Goal: Register for event/course

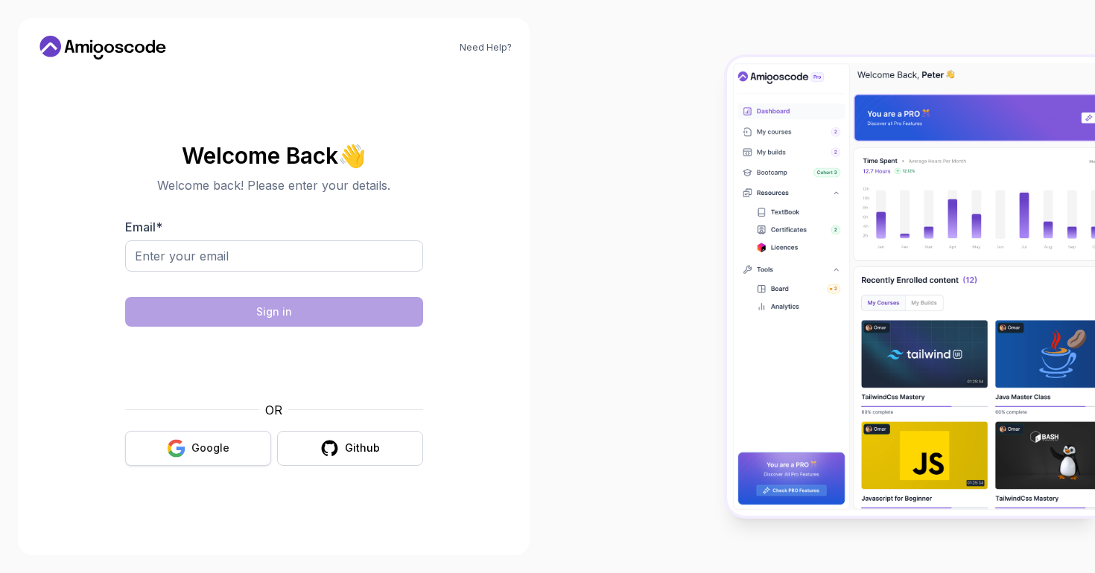
click at [238, 451] on button "Google" at bounding box center [198, 448] width 146 height 35
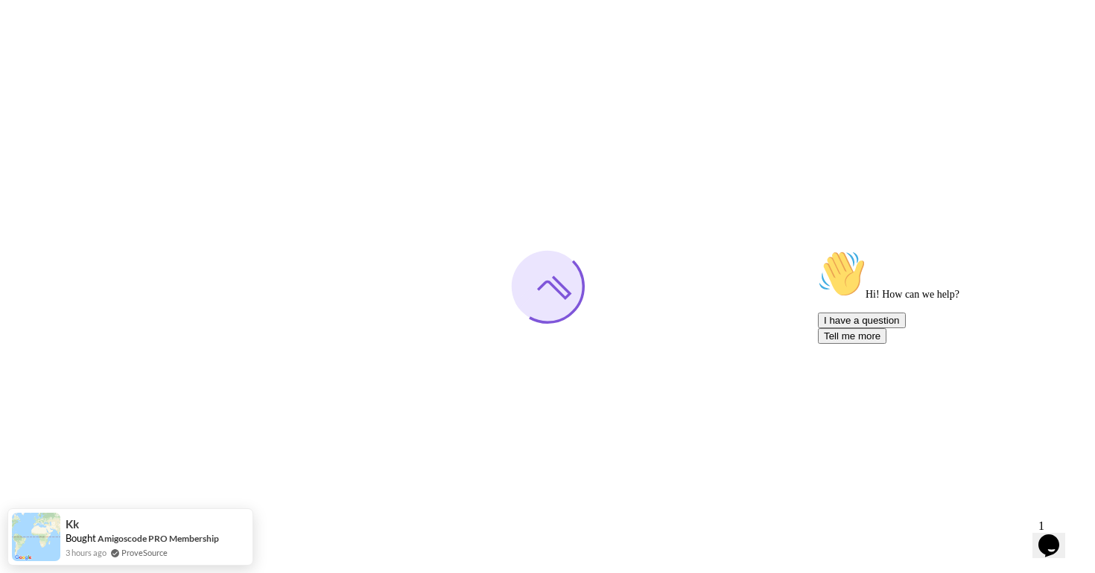
click at [818, 250] on icon "Chat attention grabber" at bounding box center [818, 250] width 0 height 0
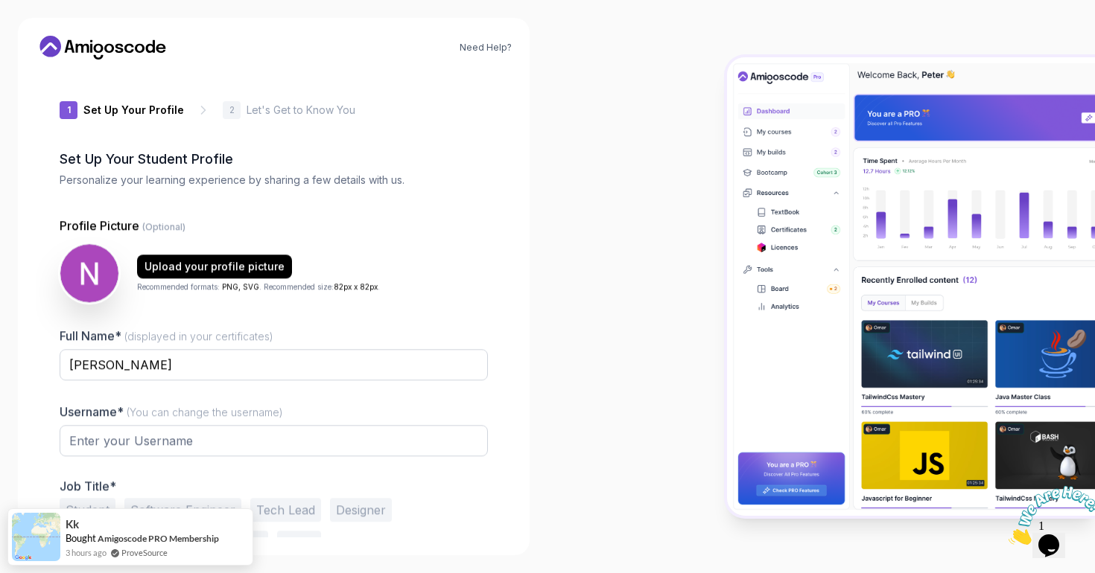
type input "brightdeerd189b"
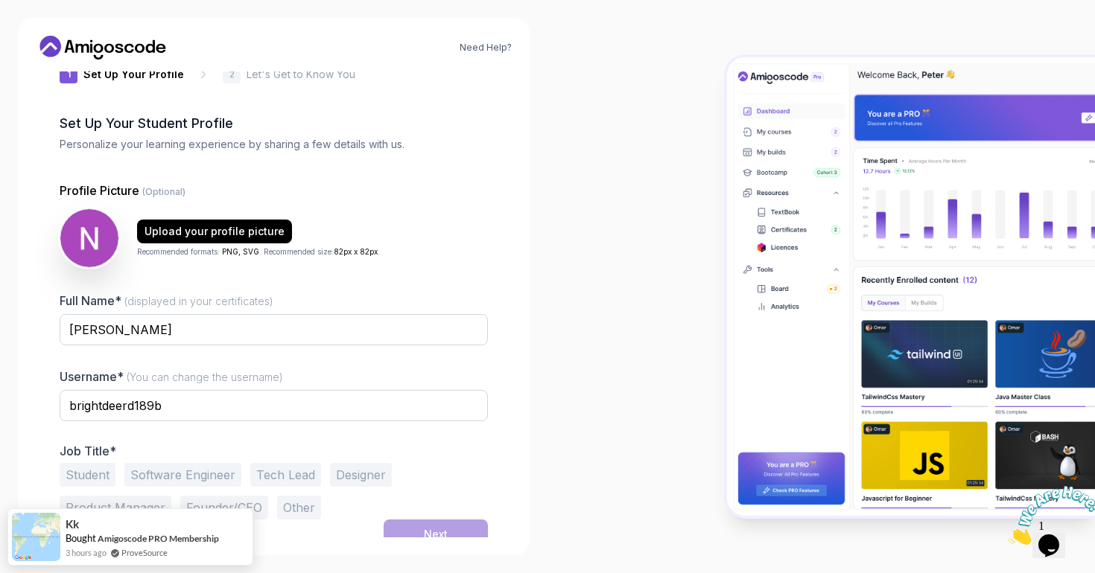
scroll to position [48, 0]
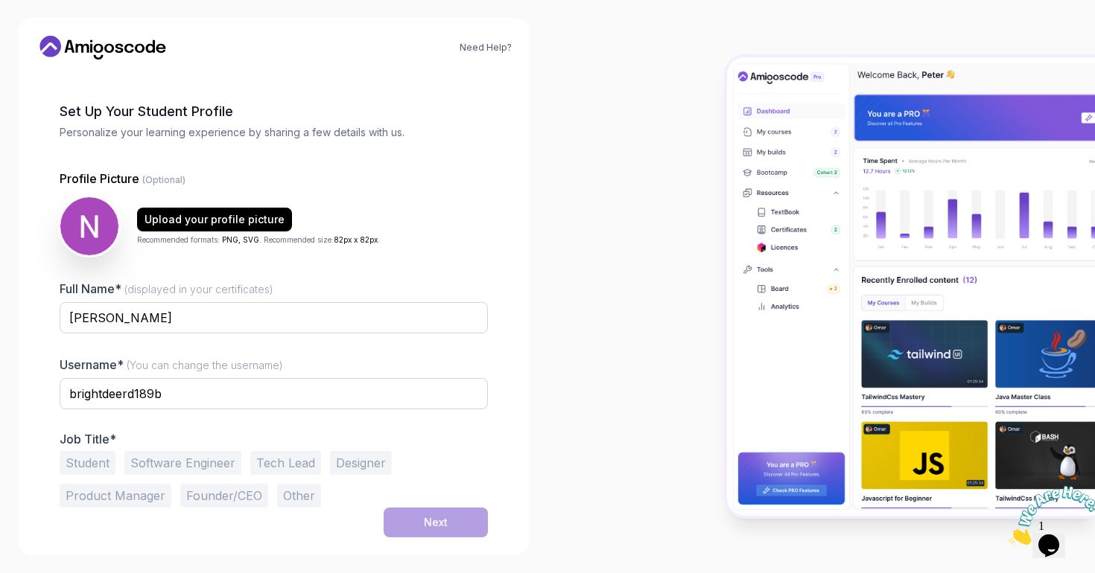
click at [107, 467] on button "Student" at bounding box center [88, 463] width 56 height 24
click at [420, 532] on button "Next" at bounding box center [436, 523] width 104 height 30
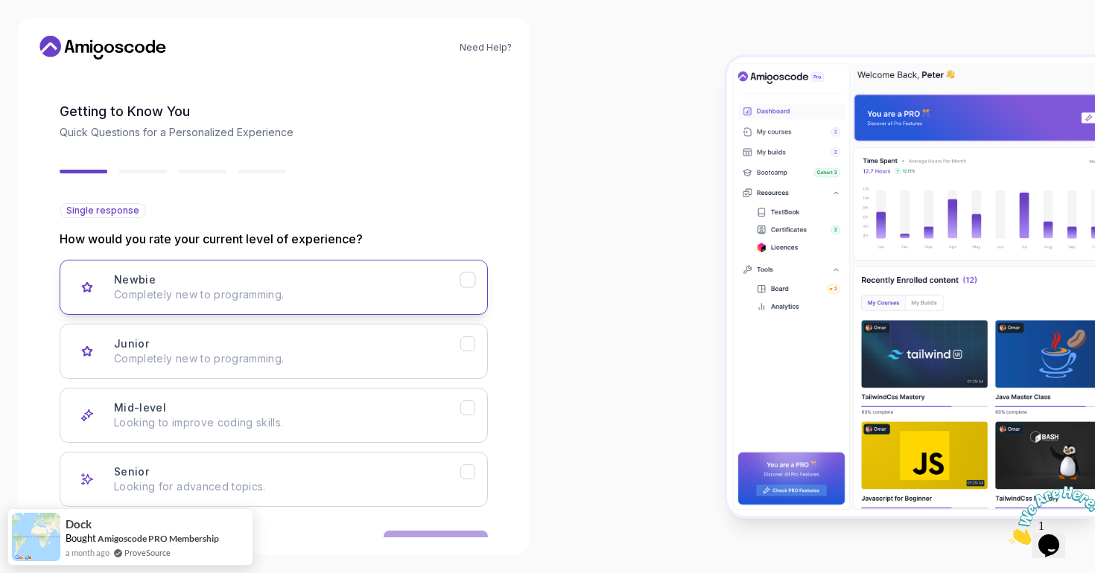
click at [457, 306] on button "Newbie Completely new to programming." at bounding box center [274, 287] width 428 height 55
click at [459, 529] on div "Back Next" at bounding box center [274, 545] width 428 height 77
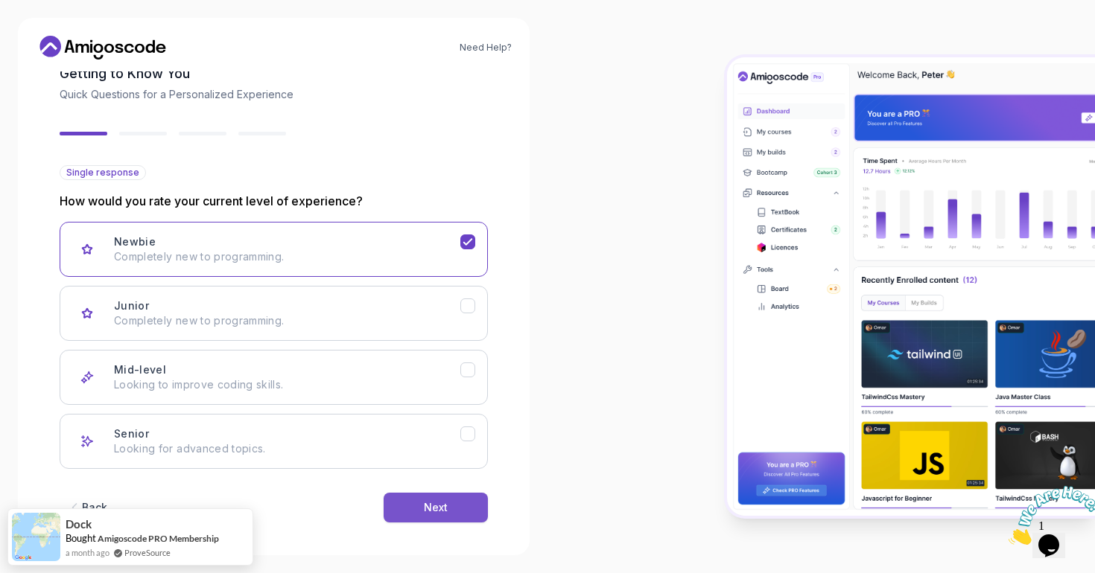
scroll to position [95, 0]
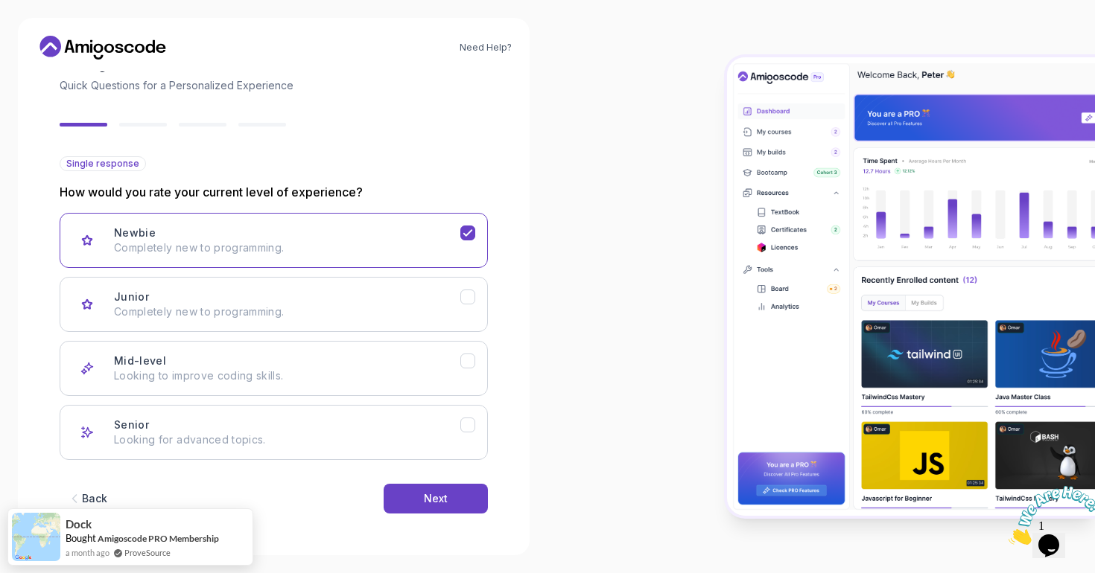
click at [446, 483] on div "Back Next" at bounding box center [274, 498] width 428 height 77
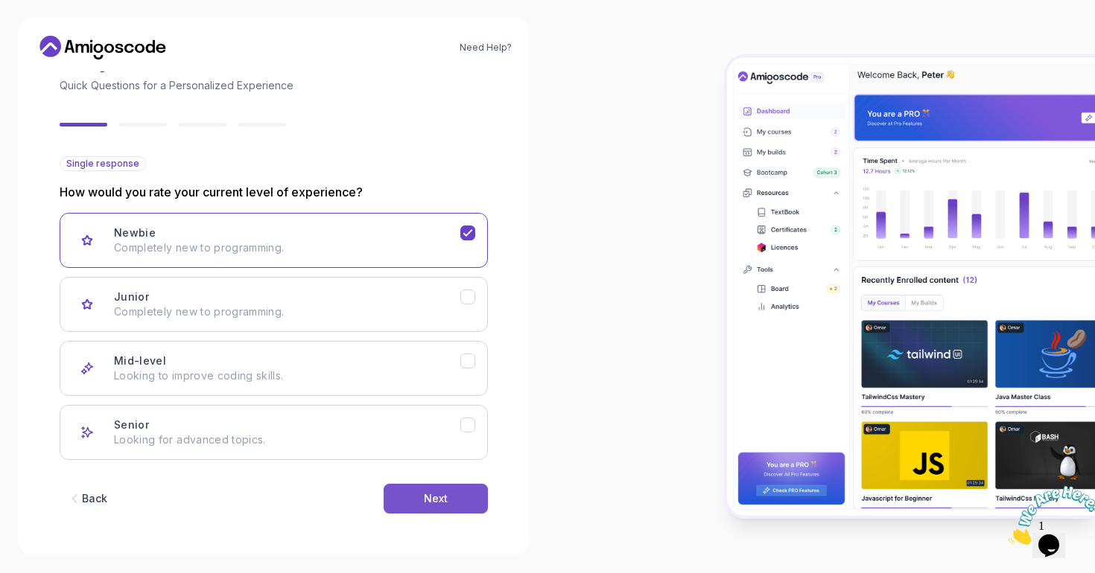
click at [439, 506] on button "Next" at bounding box center [436, 499] width 104 height 30
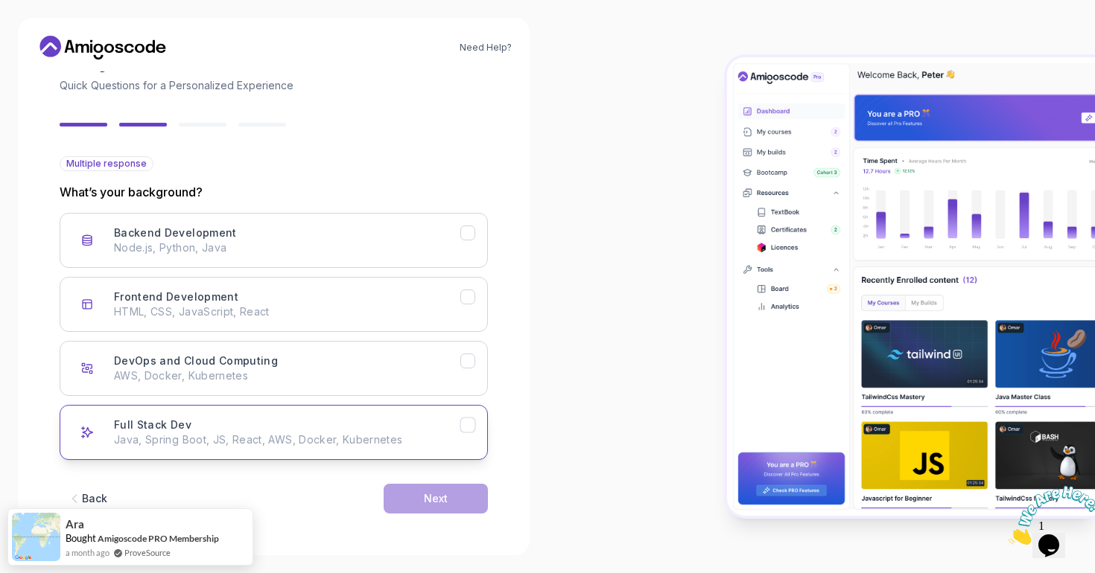
click at [474, 422] on icon "Full Stack Dev" at bounding box center [468, 426] width 14 height 14
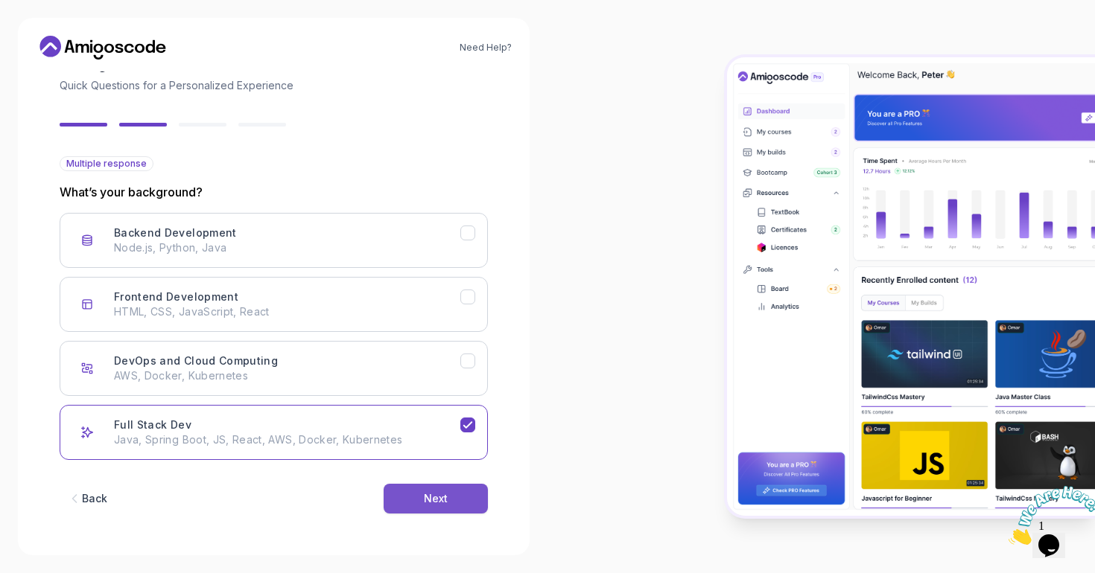
click at [445, 492] on div "Next" at bounding box center [436, 498] width 24 height 15
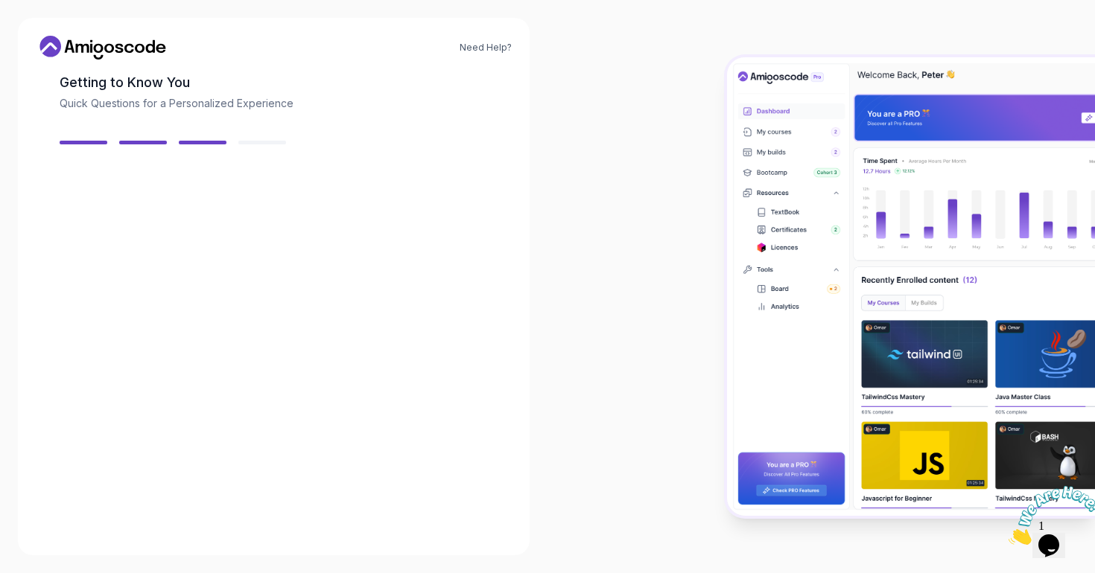
scroll to position [77, 0]
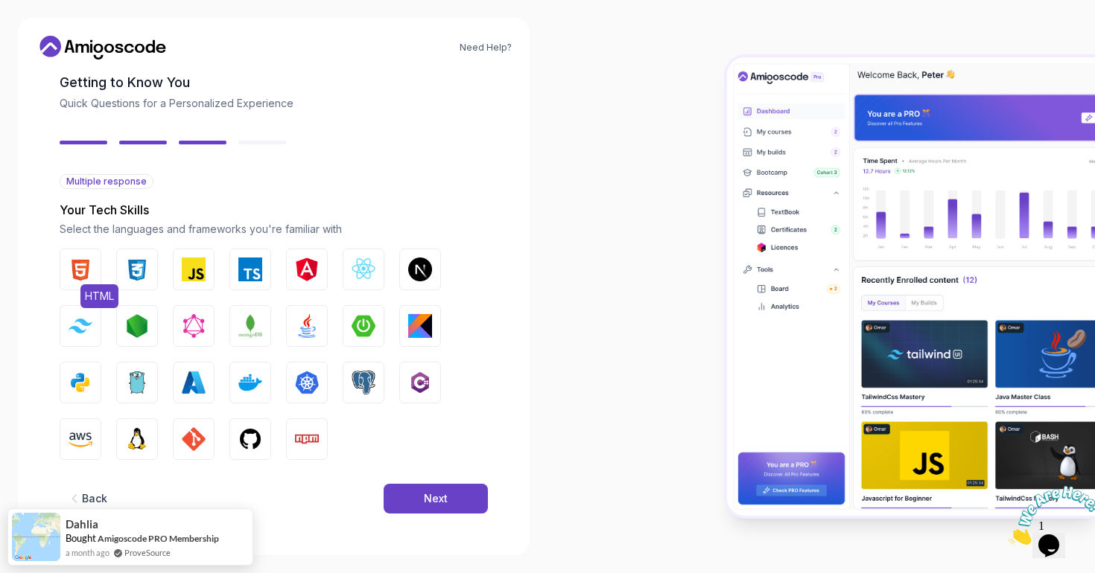
click at [69, 263] on img "button" at bounding box center [81, 270] width 24 height 24
click at [419, 485] on button "Next" at bounding box center [436, 499] width 104 height 30
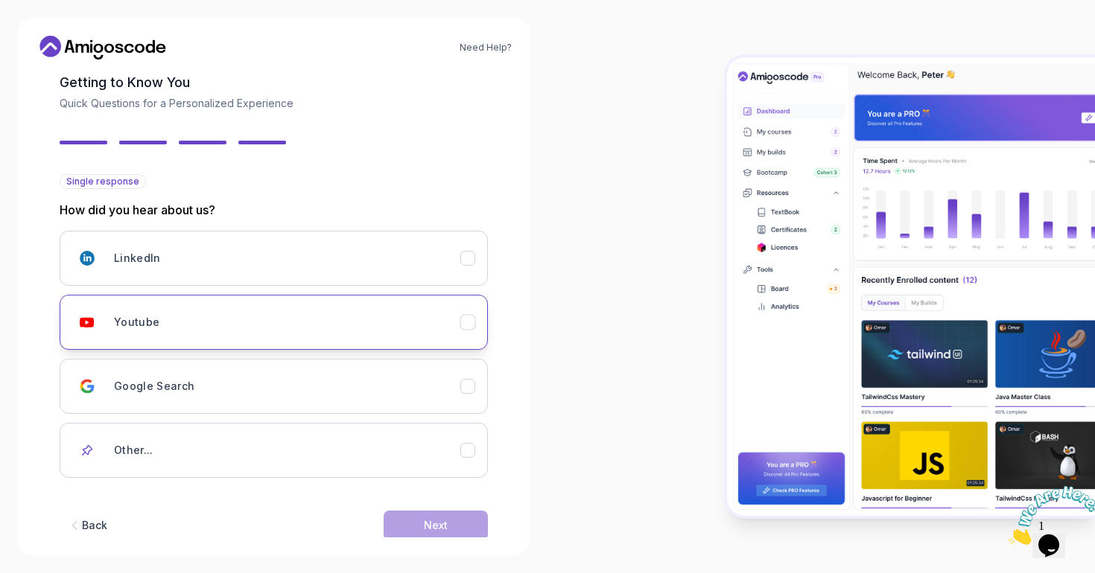
click at [393, 299] on button "Youtube" at bounding box center [274, 322] width 428 height 55
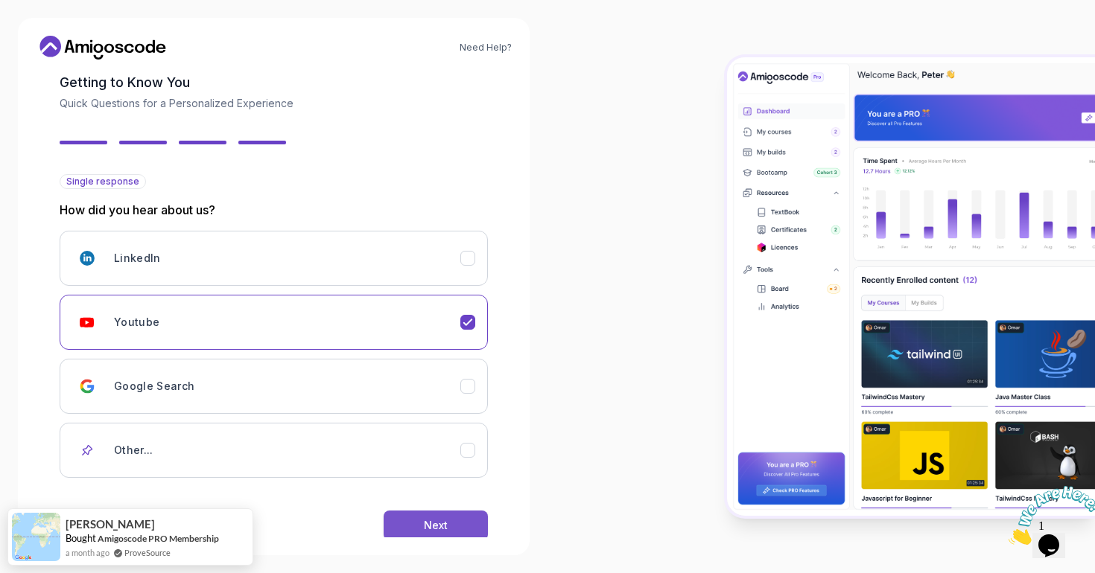
click at [444, 520] on div "Next" at bounding box center [436, 525] width 24 height 15
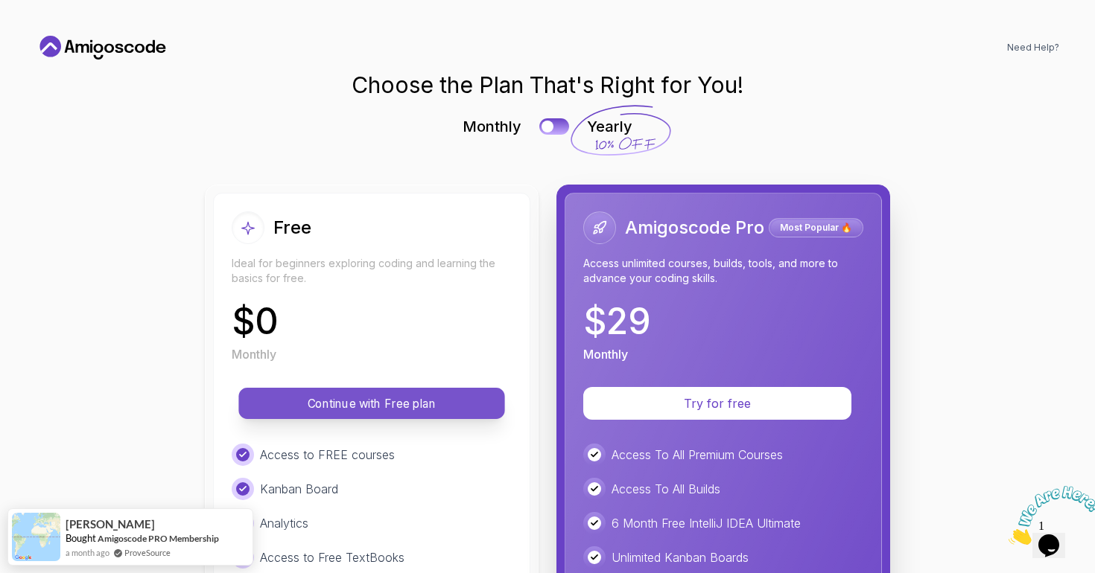
click at [439, 404] on p "Continue with Free plan" at bounding box center [371, 403] width 232 height 17
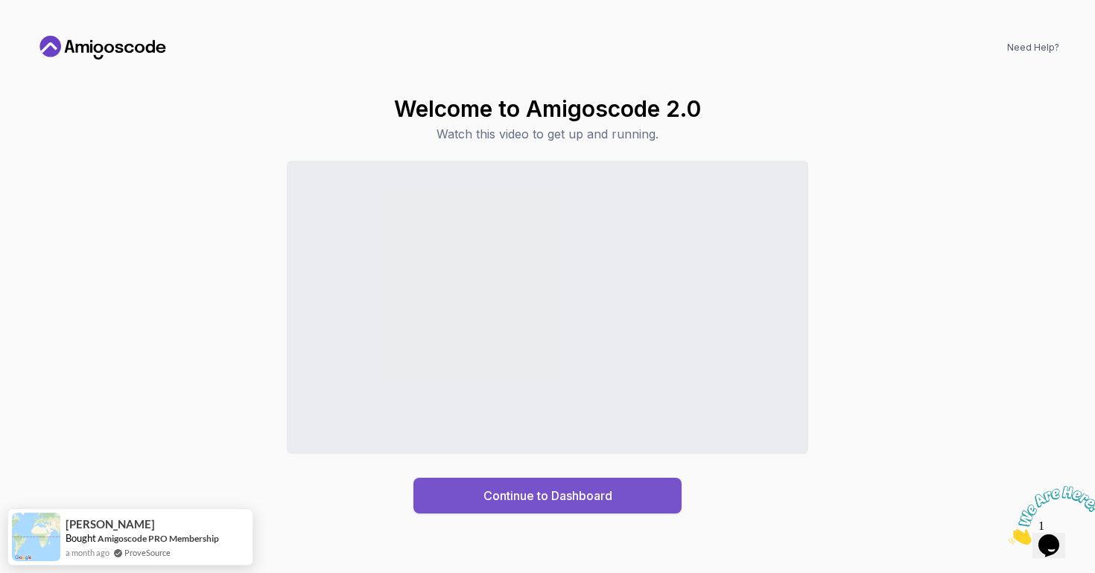
click at [549, 484] on button "Continue to Dashboard" at bounding box center [547, 496] width 268 height 36
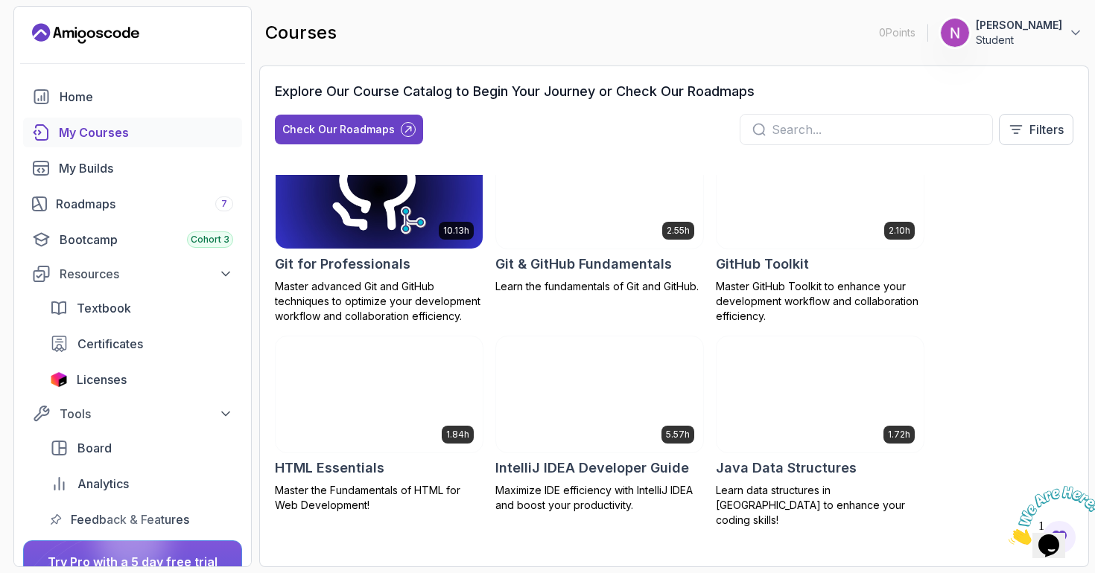
scroll to position [188, 0]
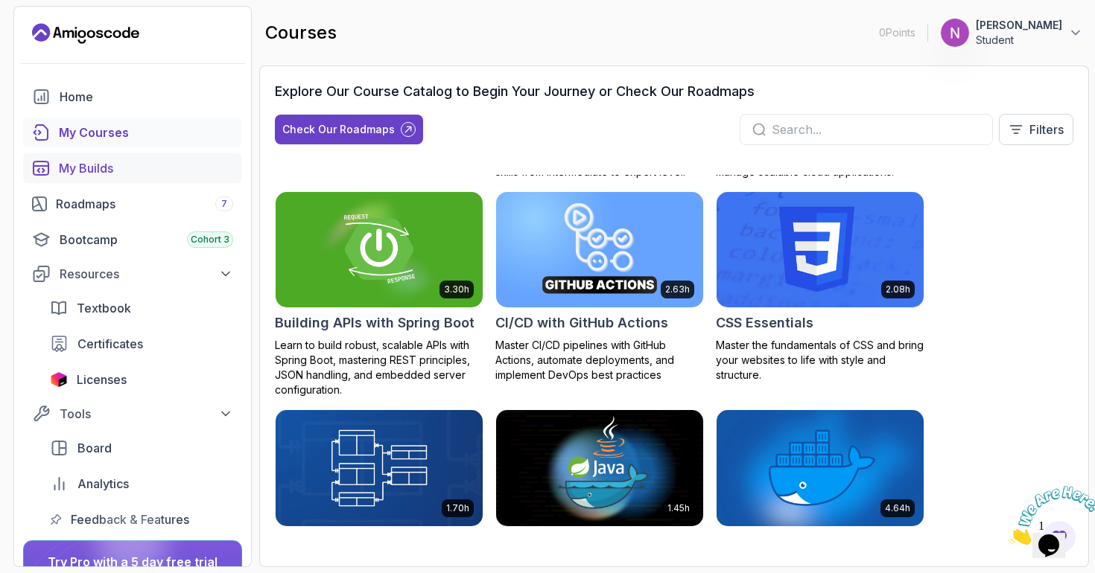
click at [84, 171] on div "My Builds" at bounding box center [146, 168] width 174 height 18
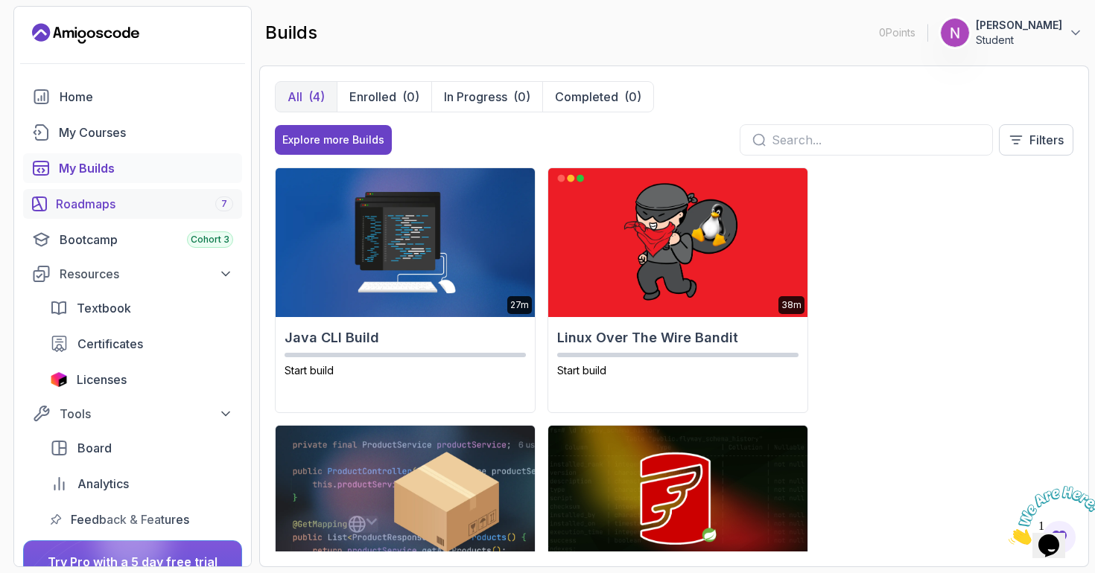
click at [98, 202] on div "Roadmaps 7" at bounding box center [144, 204] width 177 height 18
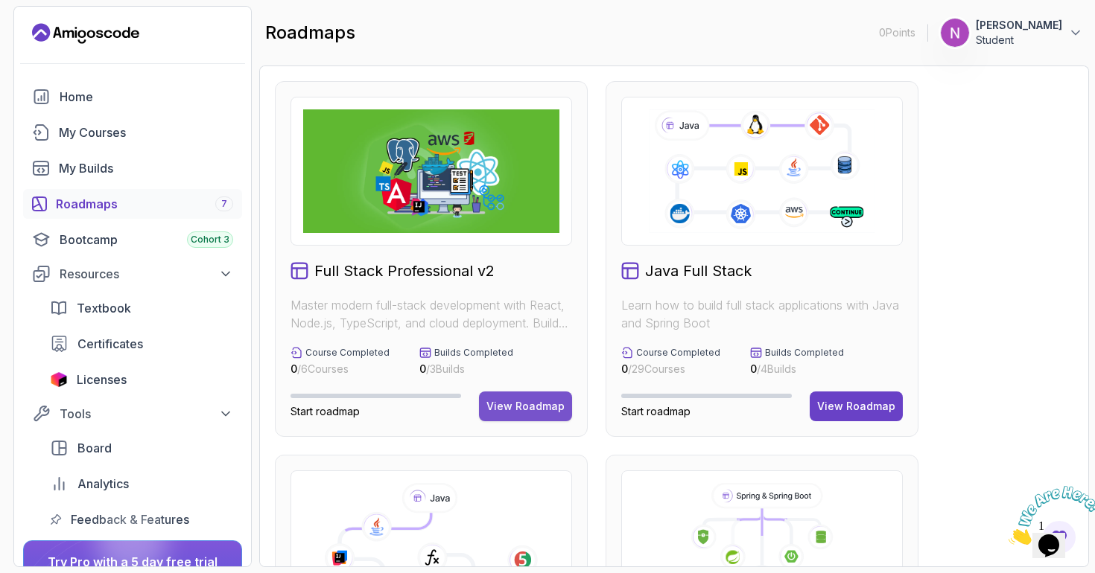
click at [529, 404] on div "View Roadmap" at bounding box center [525, 406] width 78 height 15
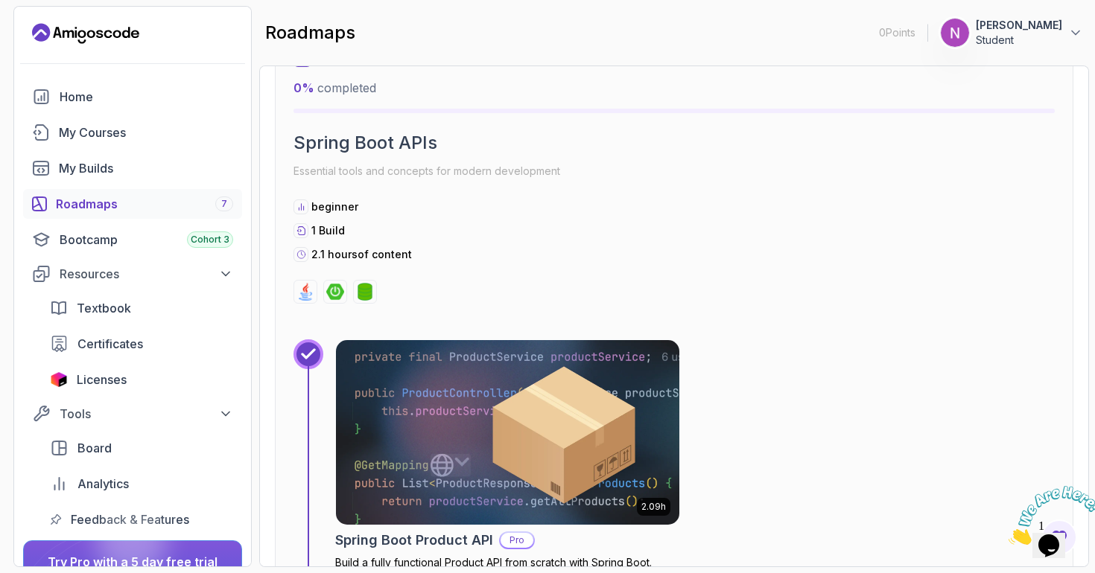
scroll to position [956, 0]
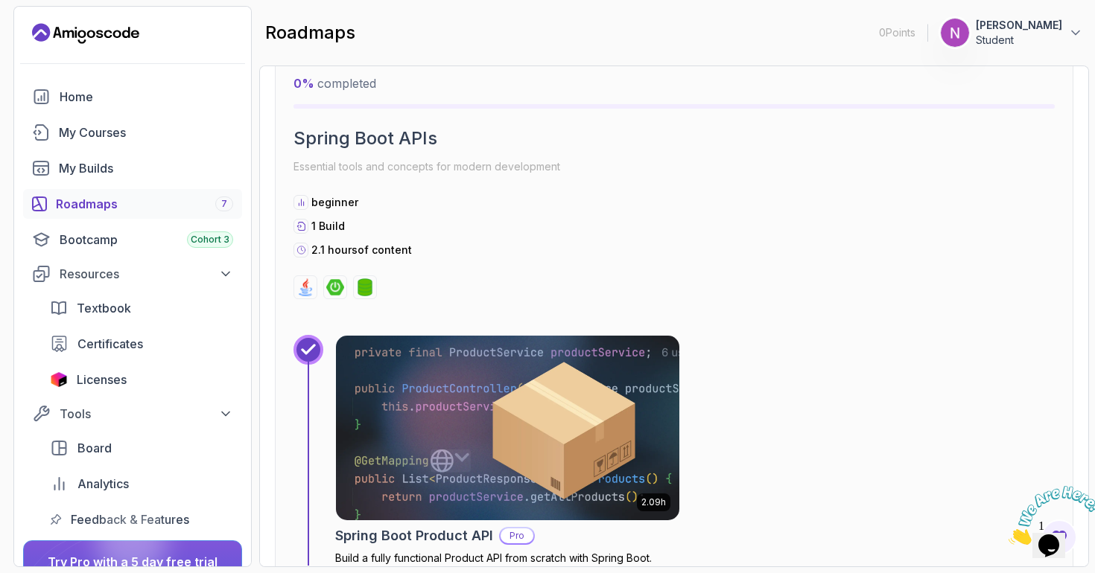
click at [508, 441] on img at bounding box center [507, 428] width 360 height 194
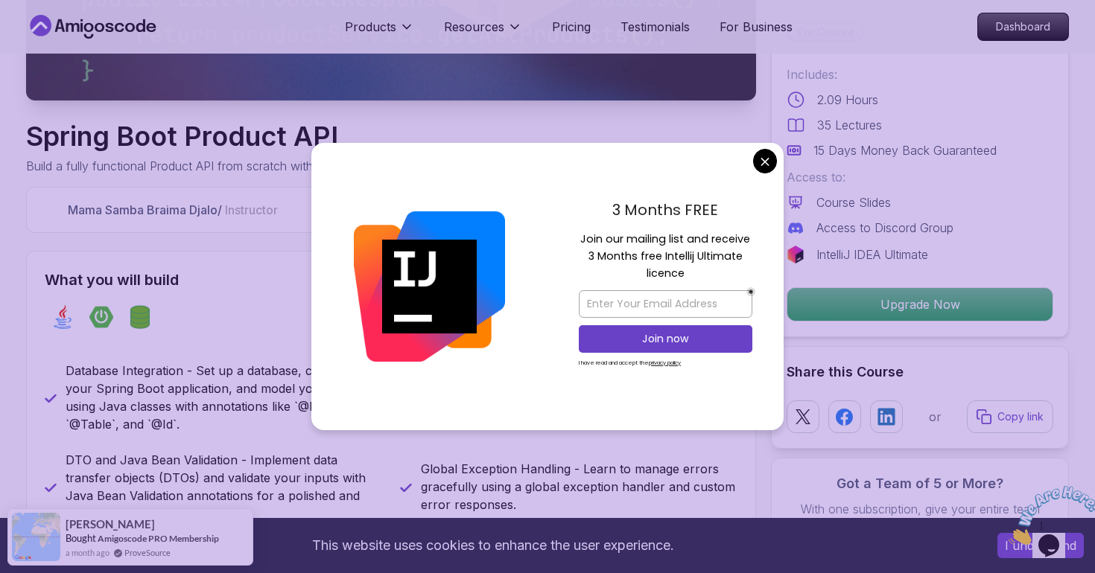
scroll to position [375, 0]
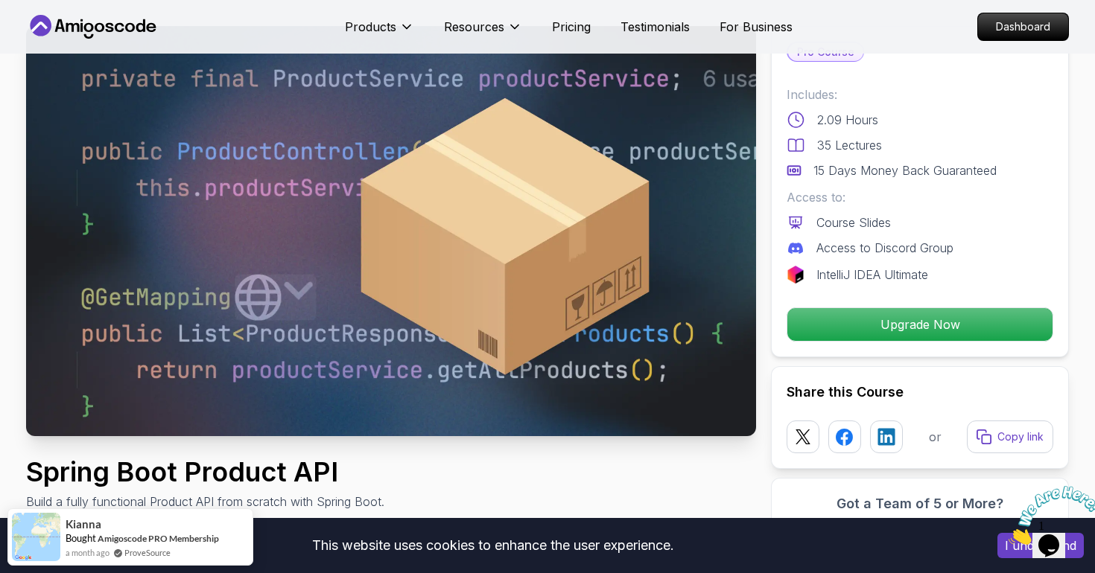
scroll to position [26, 0]
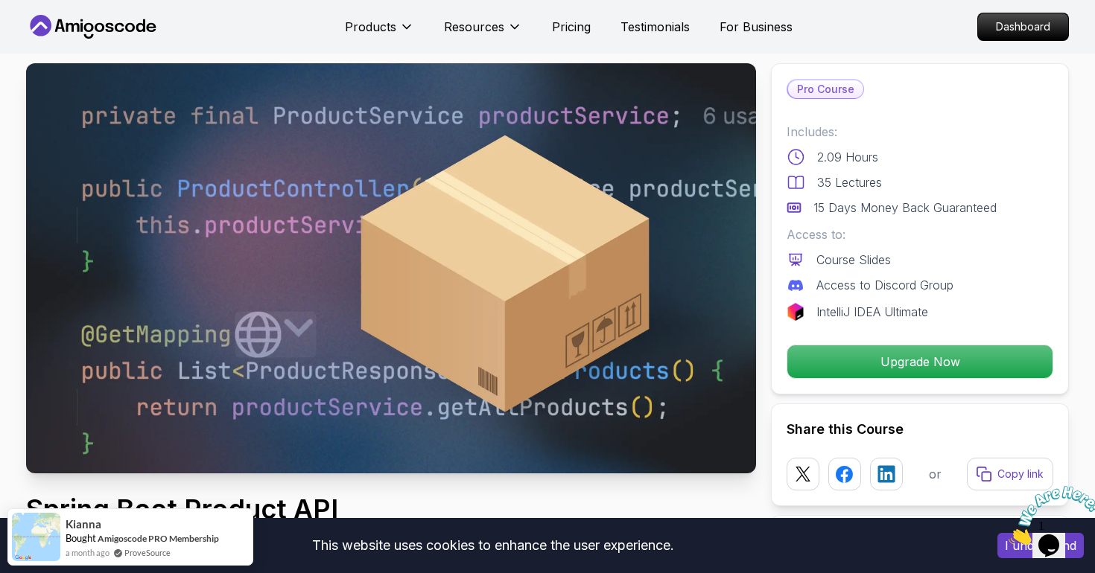
click at [430, 283] on img at bounding box center [391, 268] width 730 height 410
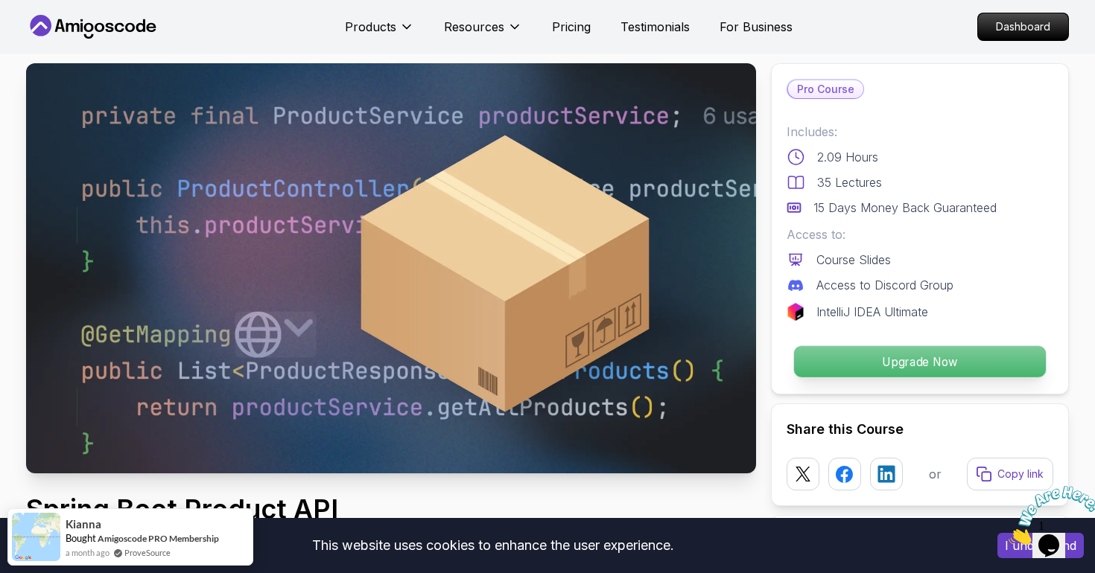
click at [844, 351] on p "Upgrade Now" at bounding box center [920, 361] width 252 height 31
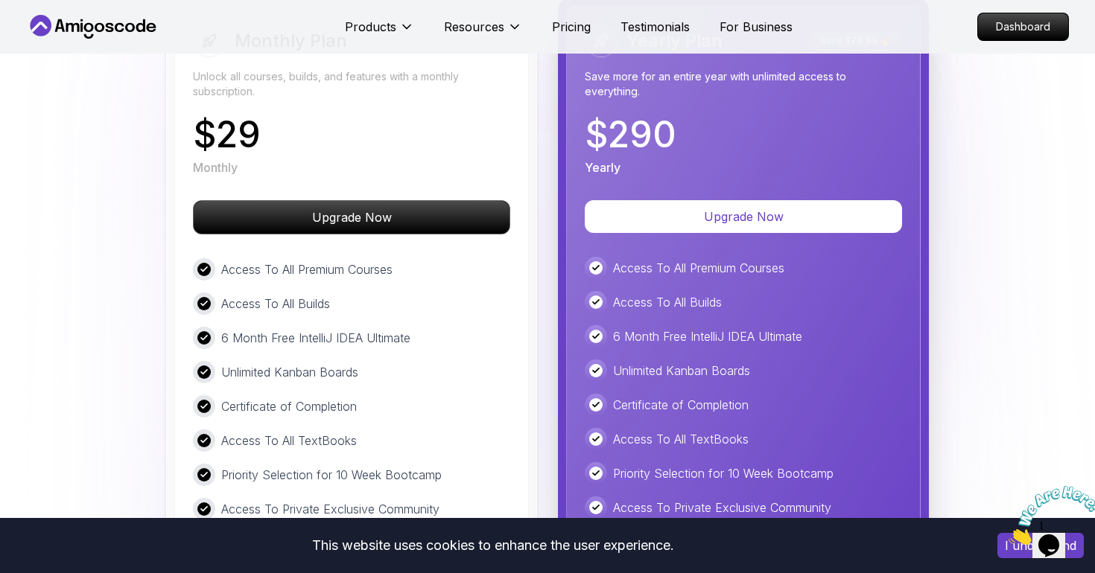
scroll to position [2599, 0]
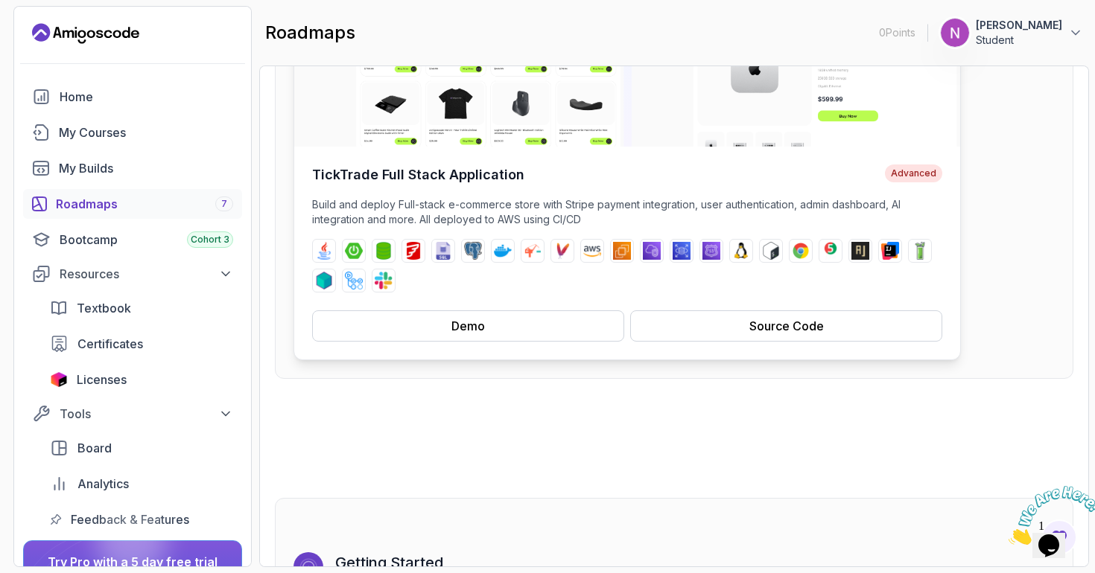
scroll to position [171, 0]
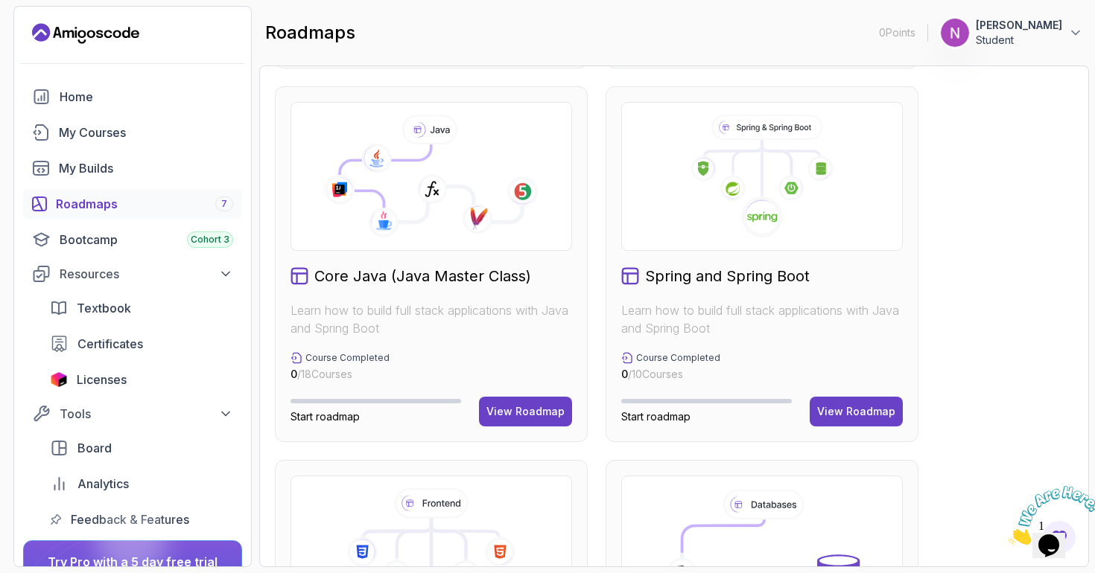
scroll to position [381, 0]
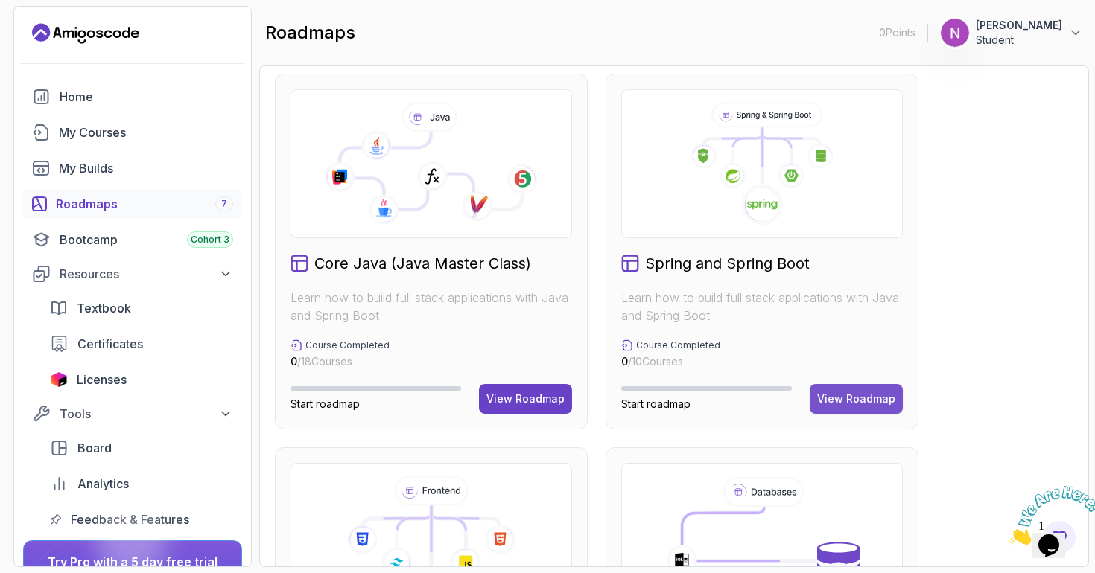
click at [861, 392] on div "View Roadmap" at bounding box center [856, 399] width 78 height 15
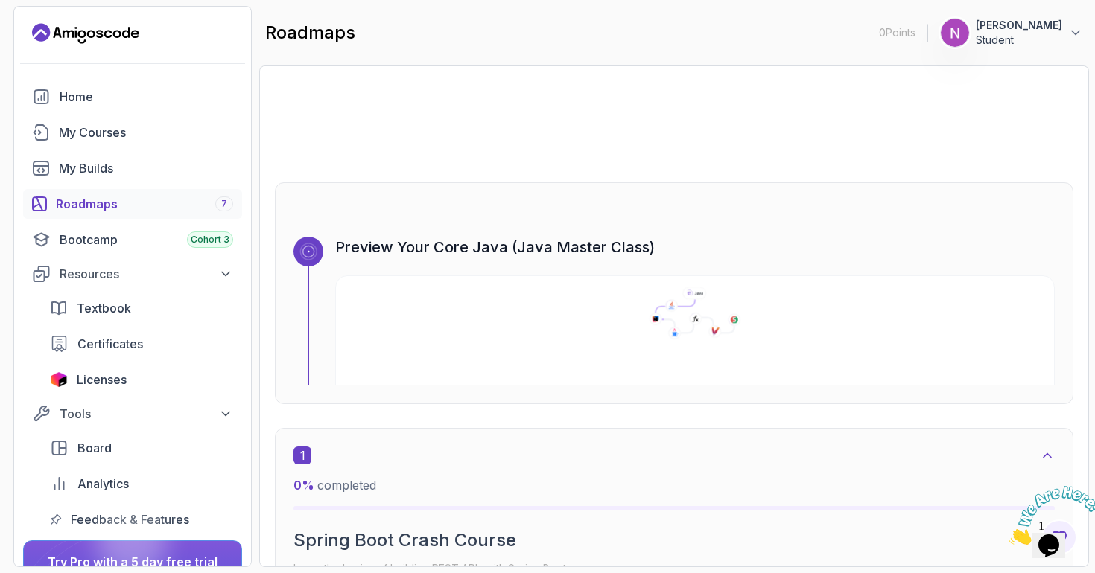
scroll to position [40, 0]
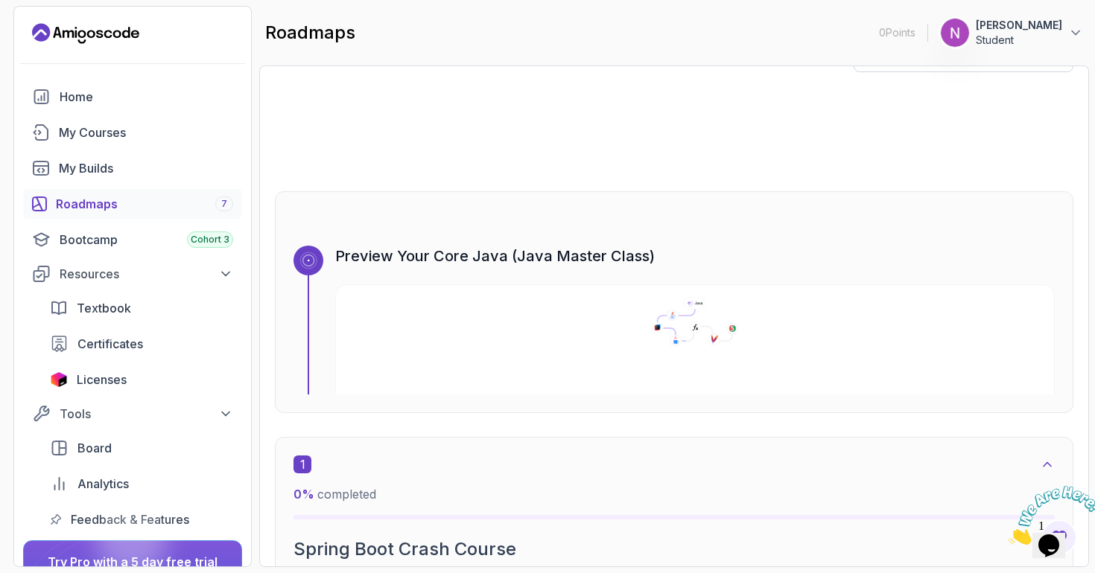
click at [480, 261] on h3 "Preview Your Core Java (Java Master Class)" at bounding box center [694, 256] width 719 height 21
click at [447, 351] on div at bounding box center [695, 323] width 754 height 78
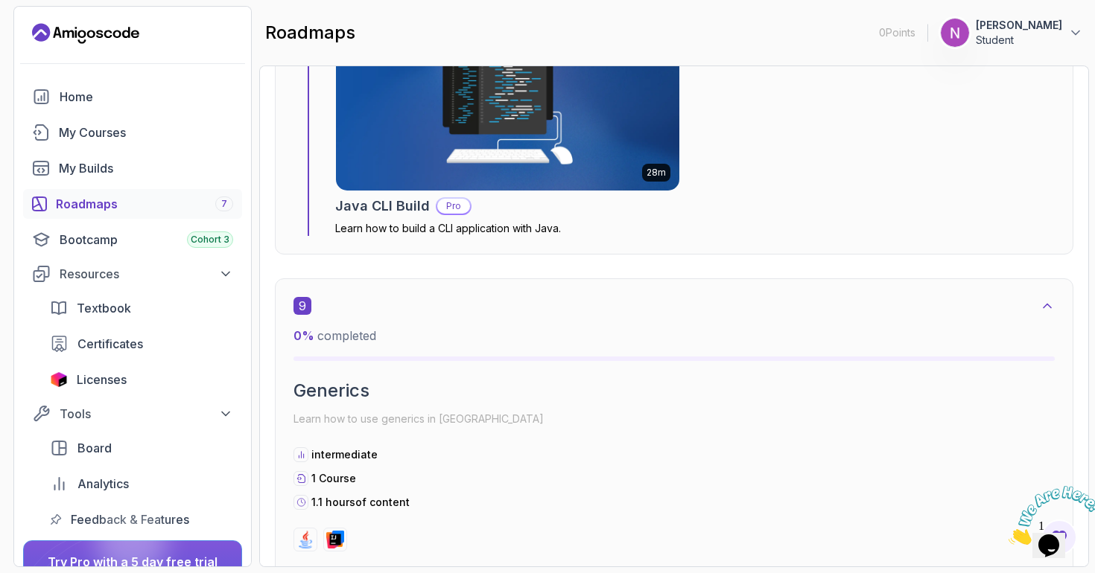
scroll to position [5007, 0]
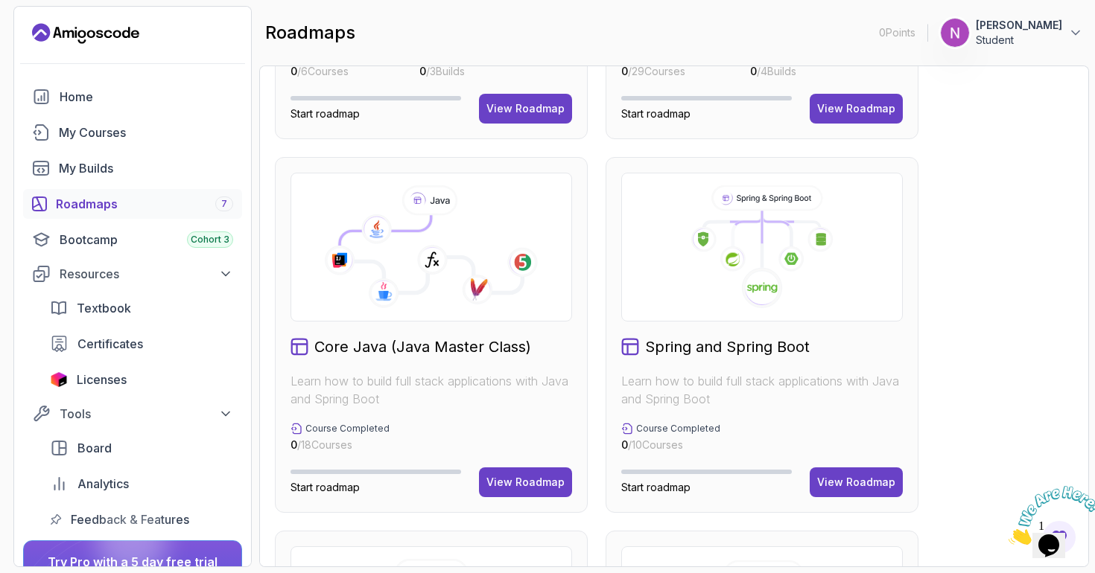
scroll to position [374, 0]
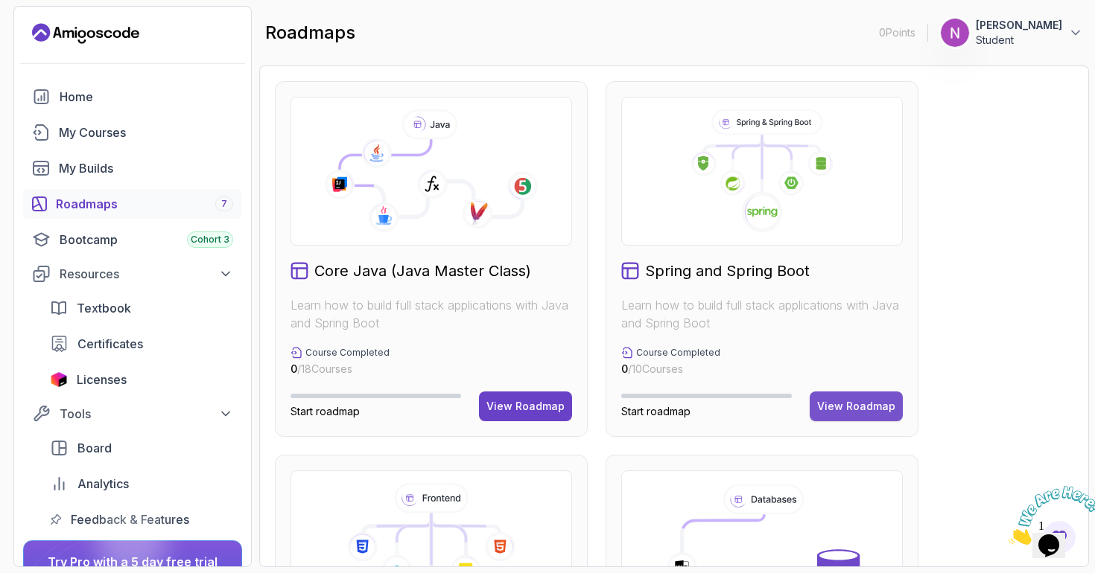
click at [856, 397] on button "View Roadmap" at bounding box center [855, 407] width 93 height 30
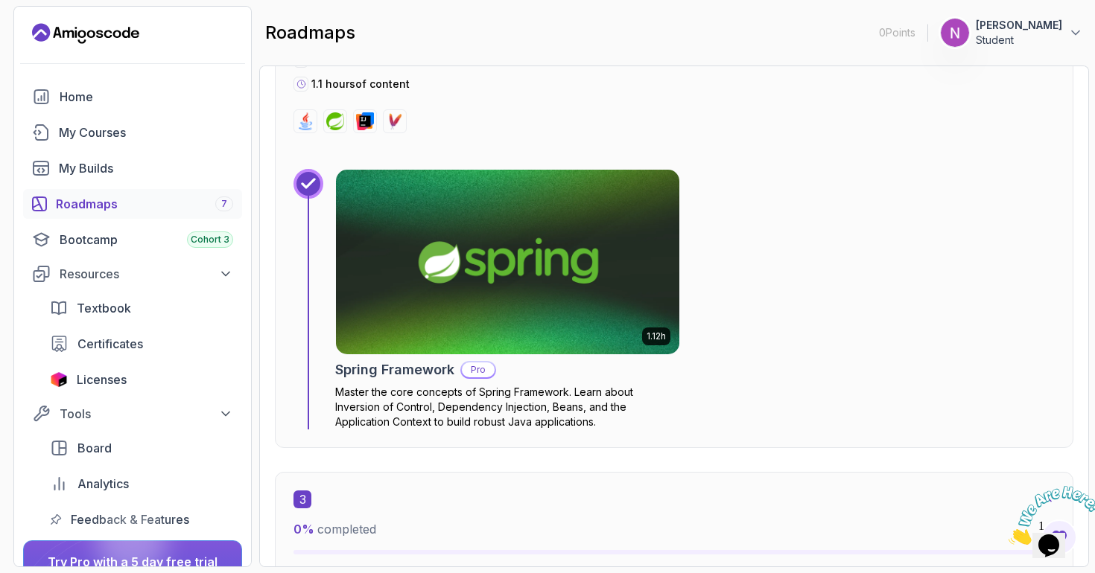
scroll to position [1216, 0]
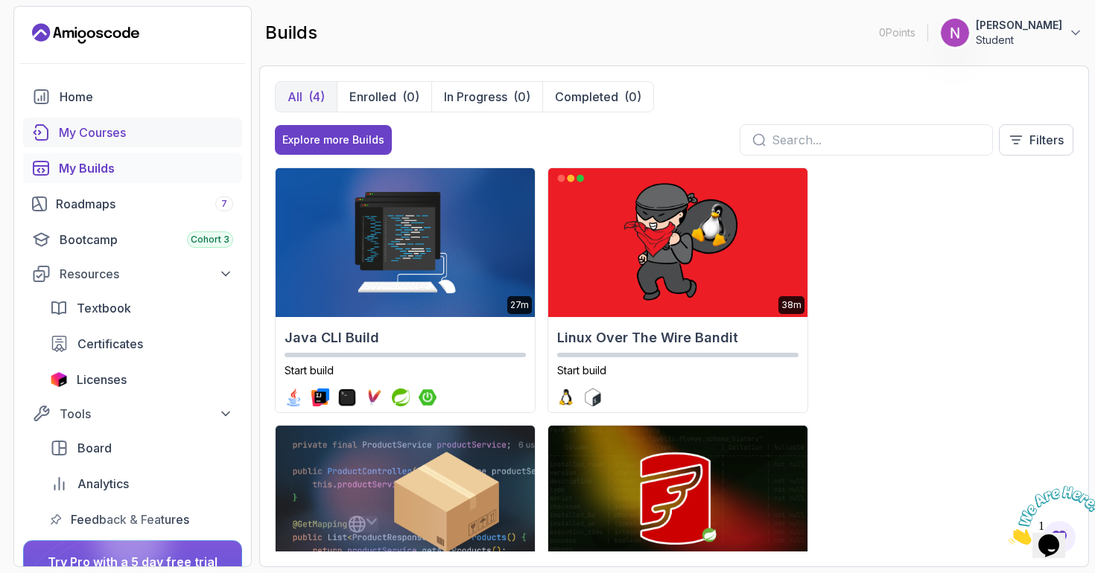
click at [150, 141] on div "My Courses" at bounding box center [146, 133] width 174 height 18
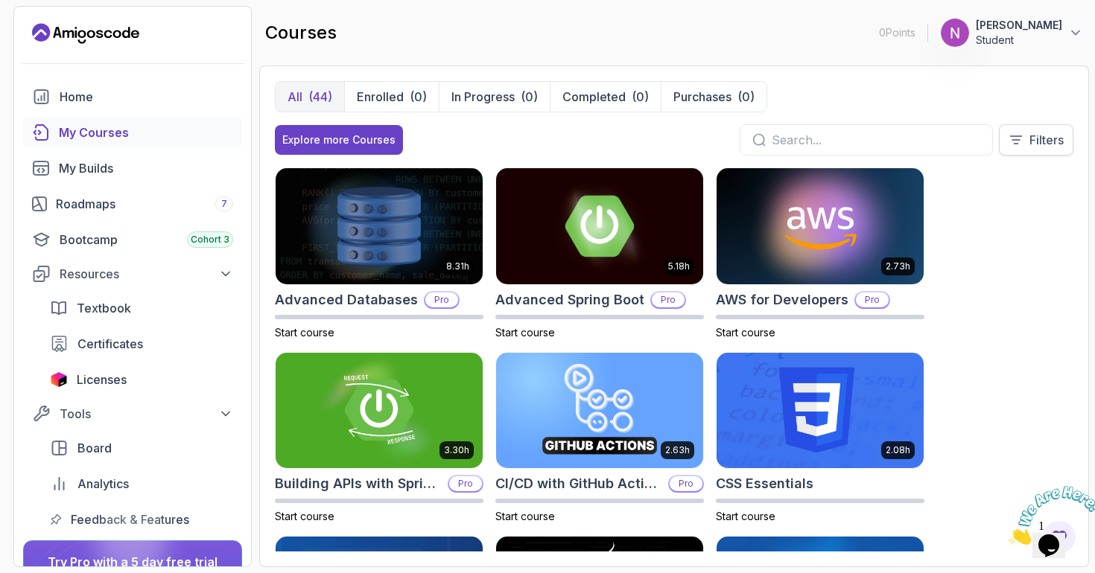
click at [1003, 136] on button "Filters" at bounding box center [1036, 139] width 74 height 31
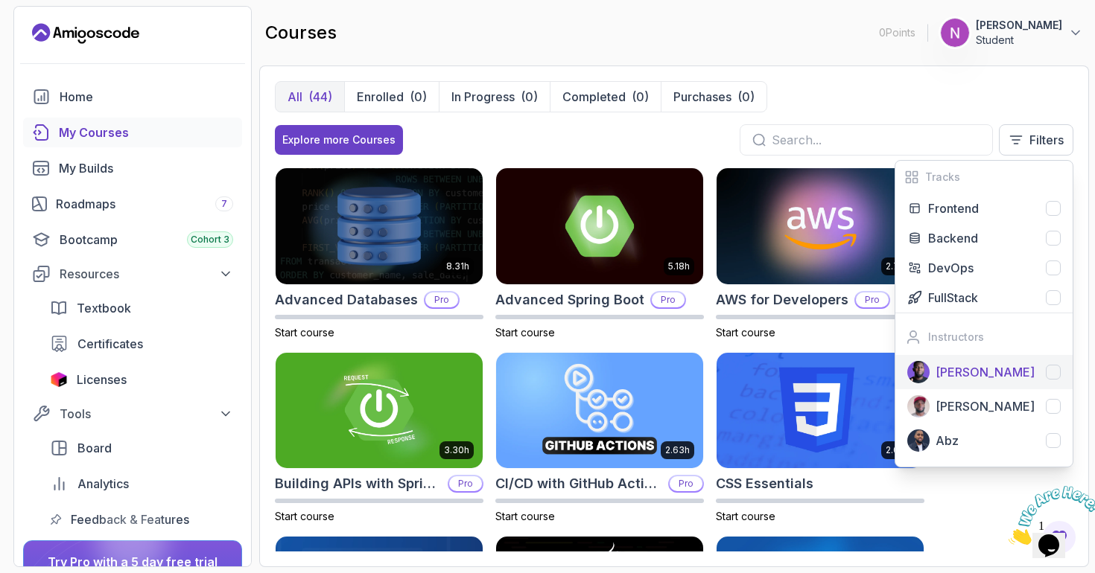
click at [1046, 370] on div at bounding box center [1053, 372] width 15 height 15
click at [1011, 266] on div "DevOps" at bounding box center [994, 268] width 133 height 18
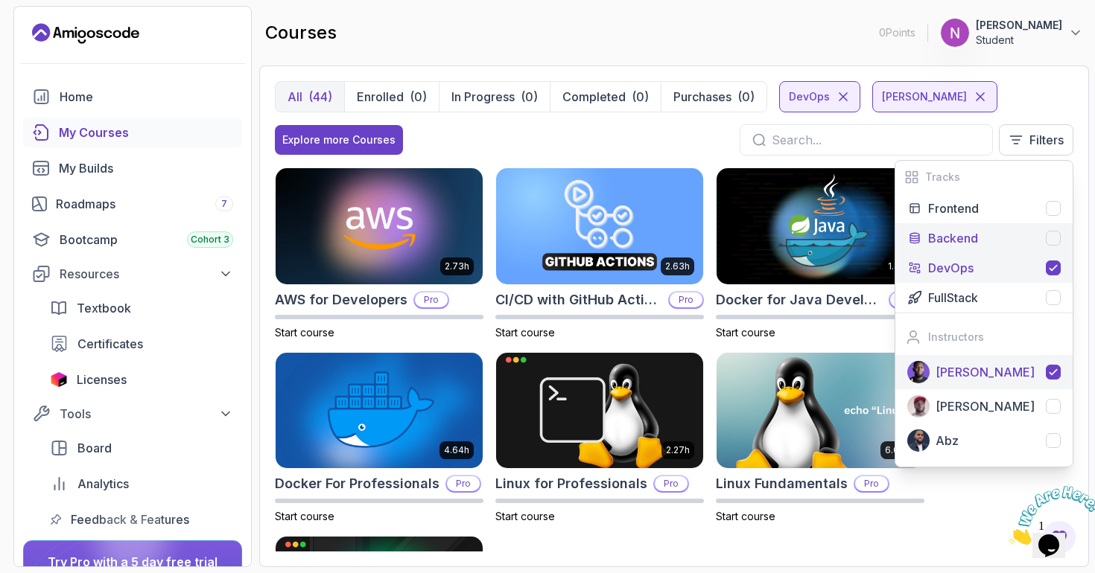
click at [1034, 239] on div "Backend" at bounding box center [994, 238] width 133 height 18
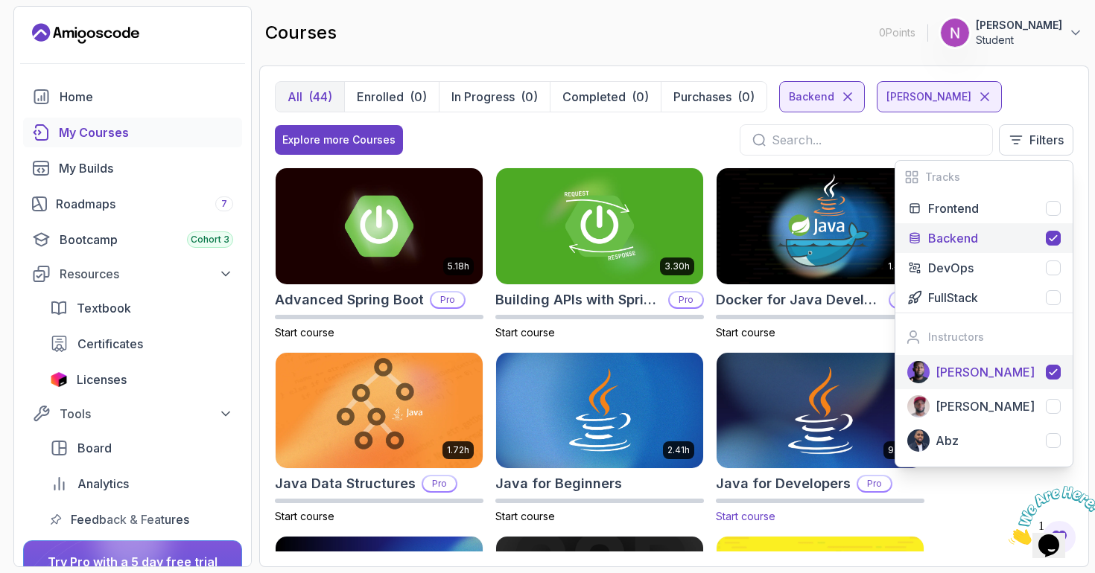
click at [840, 517] on p "Start course" at bounding box center [820, 516] width 209 height 15
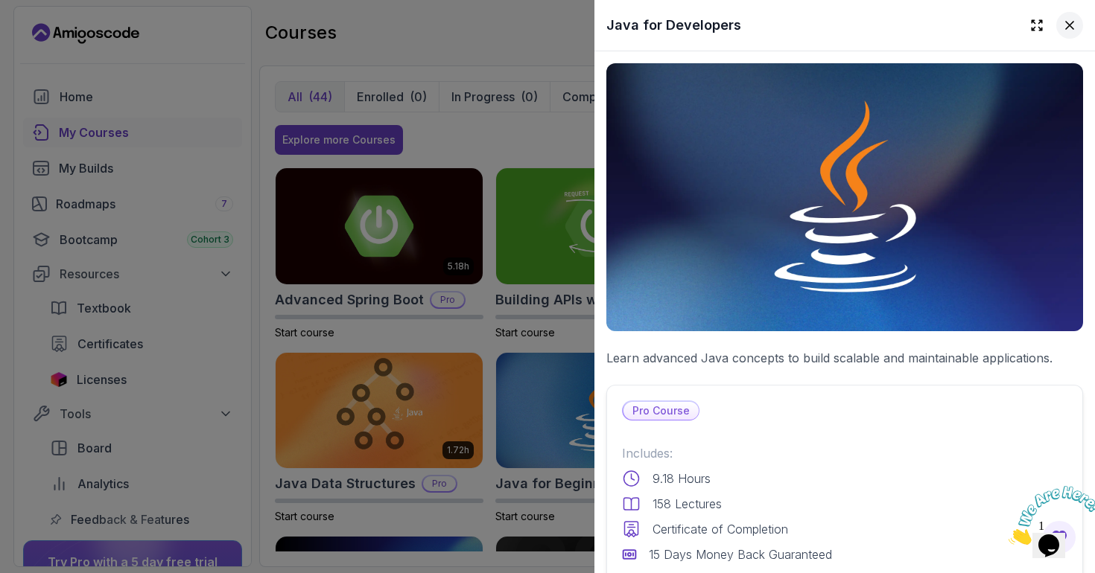
click at [1063, 18] on icon at bounding box center [1069, 25] width 15 height 15
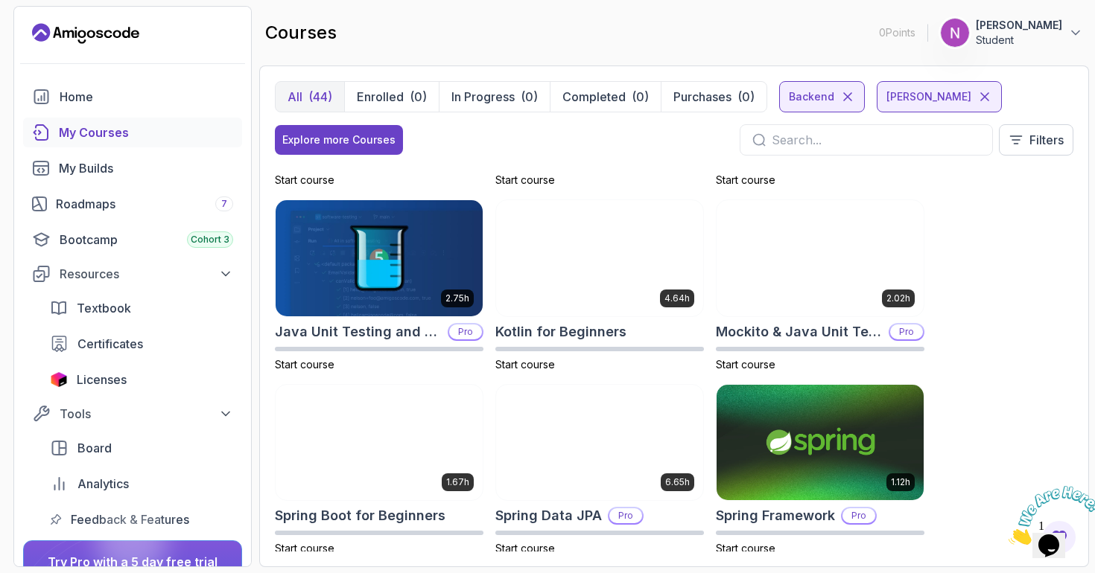
scroll to position [728, 0]
